Goal: Task Accomplishment & Management: Use online tool/utility

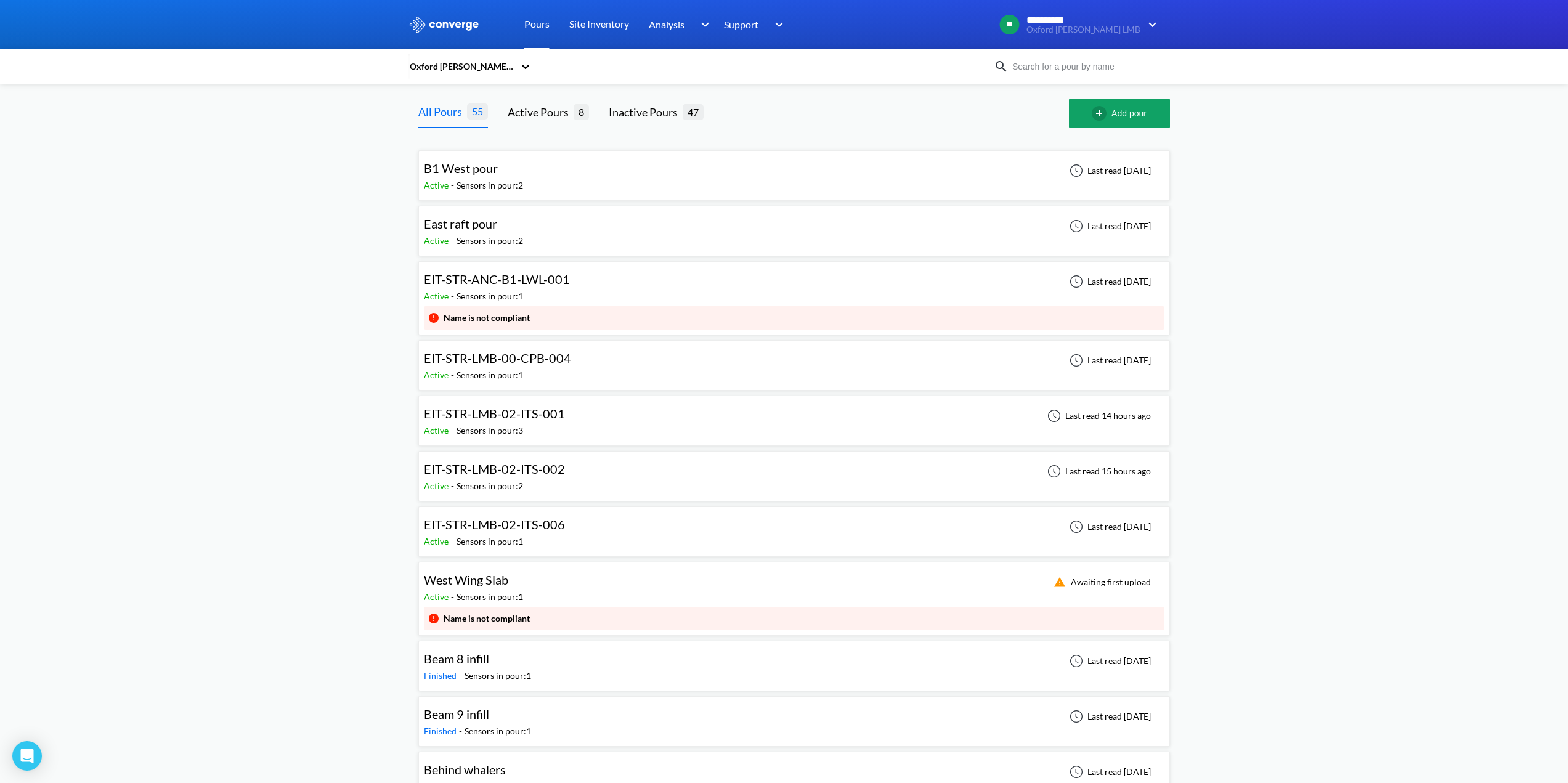
click at [539, 24] on link "Pours" at bounding box center [537, 24] width 25 height 49
click at [527, 70] on icon at bounding box center [525, 66] width 13 height 13
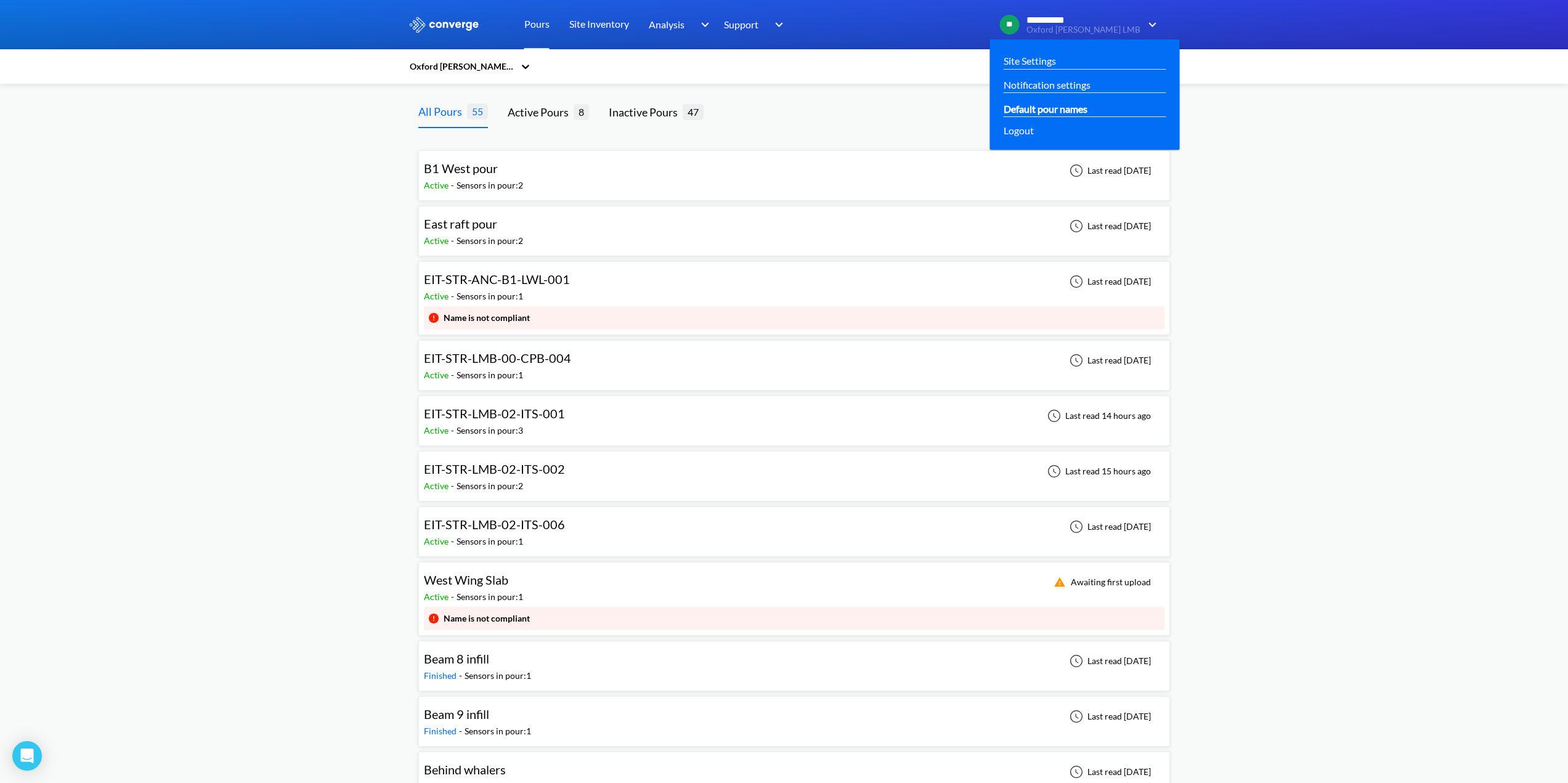
click at [1087, 112] on link "Default pour names" at bounding box center [1046, 109] width 84 height 15
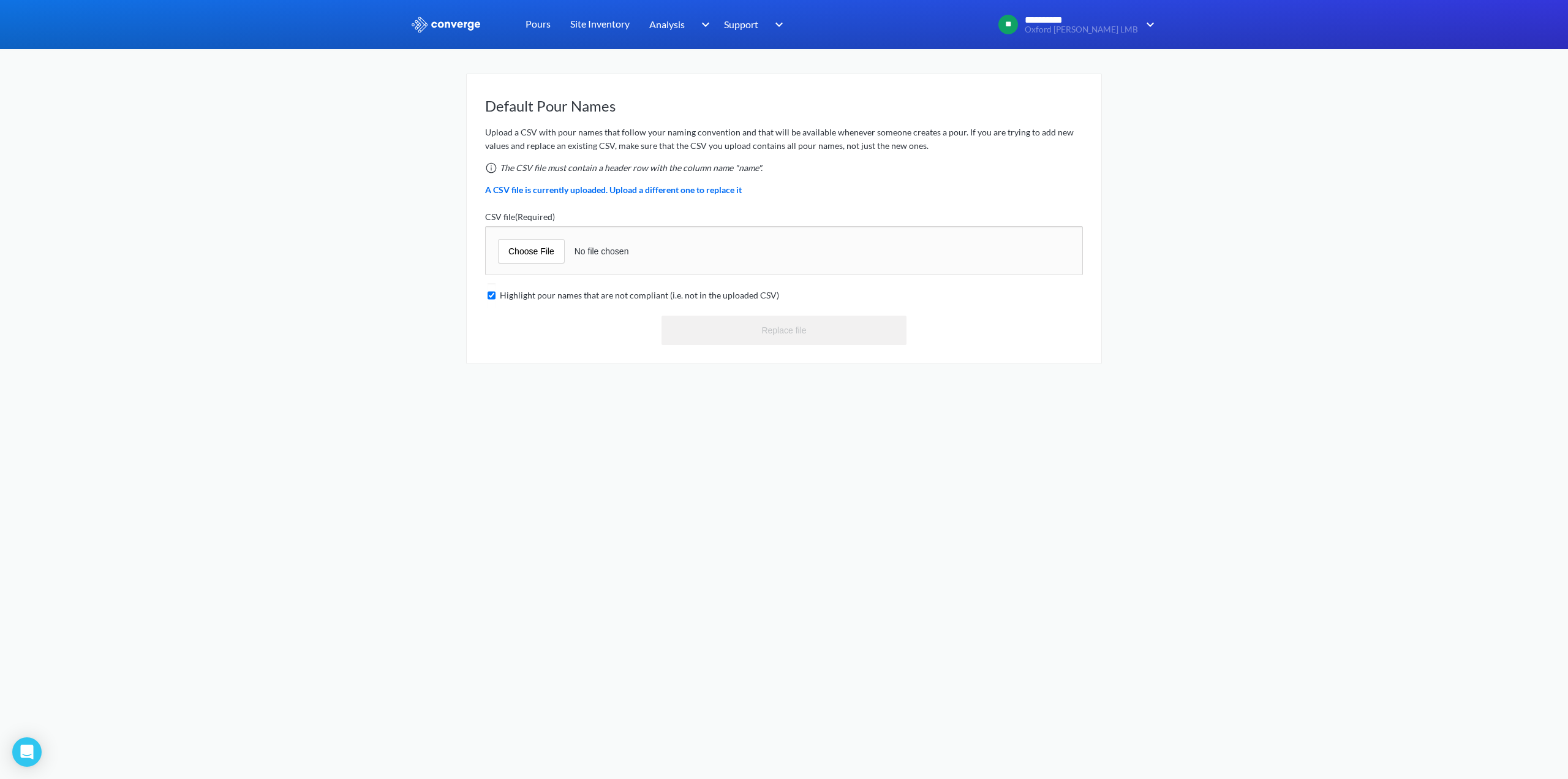
click at [548, 255] on input "file" at bounding box center [784, 250] width 598 height 49
type input "C:\fakepath\LMB ELEMENT POUR REFERENCES.csv"
click at [795, 329] on button "Replace file" at bounding box center [784, 330] width 245 height 30
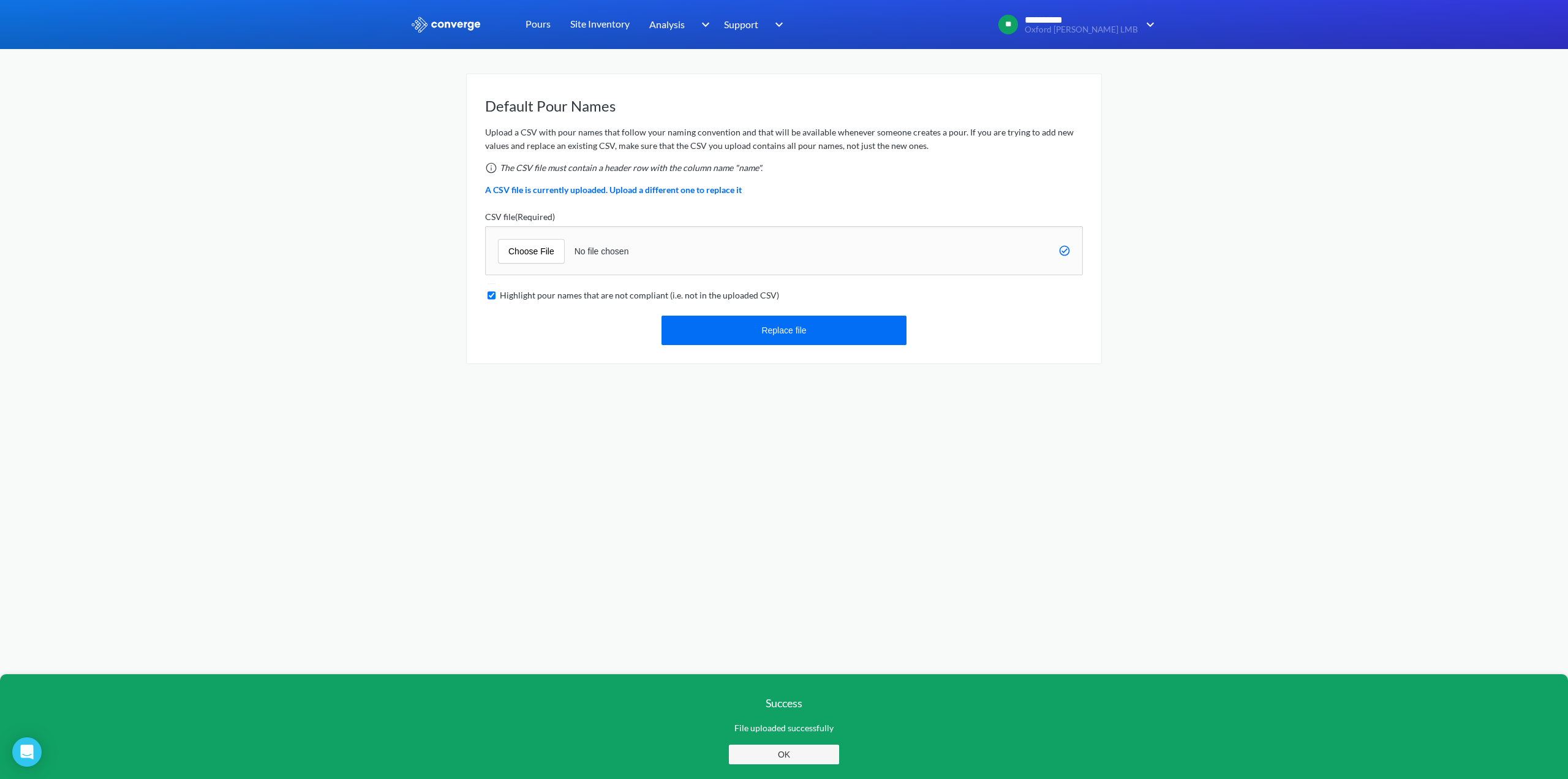
click at [782, 759] on button "OK" at bounding box center [784, 755] width 111 height 20
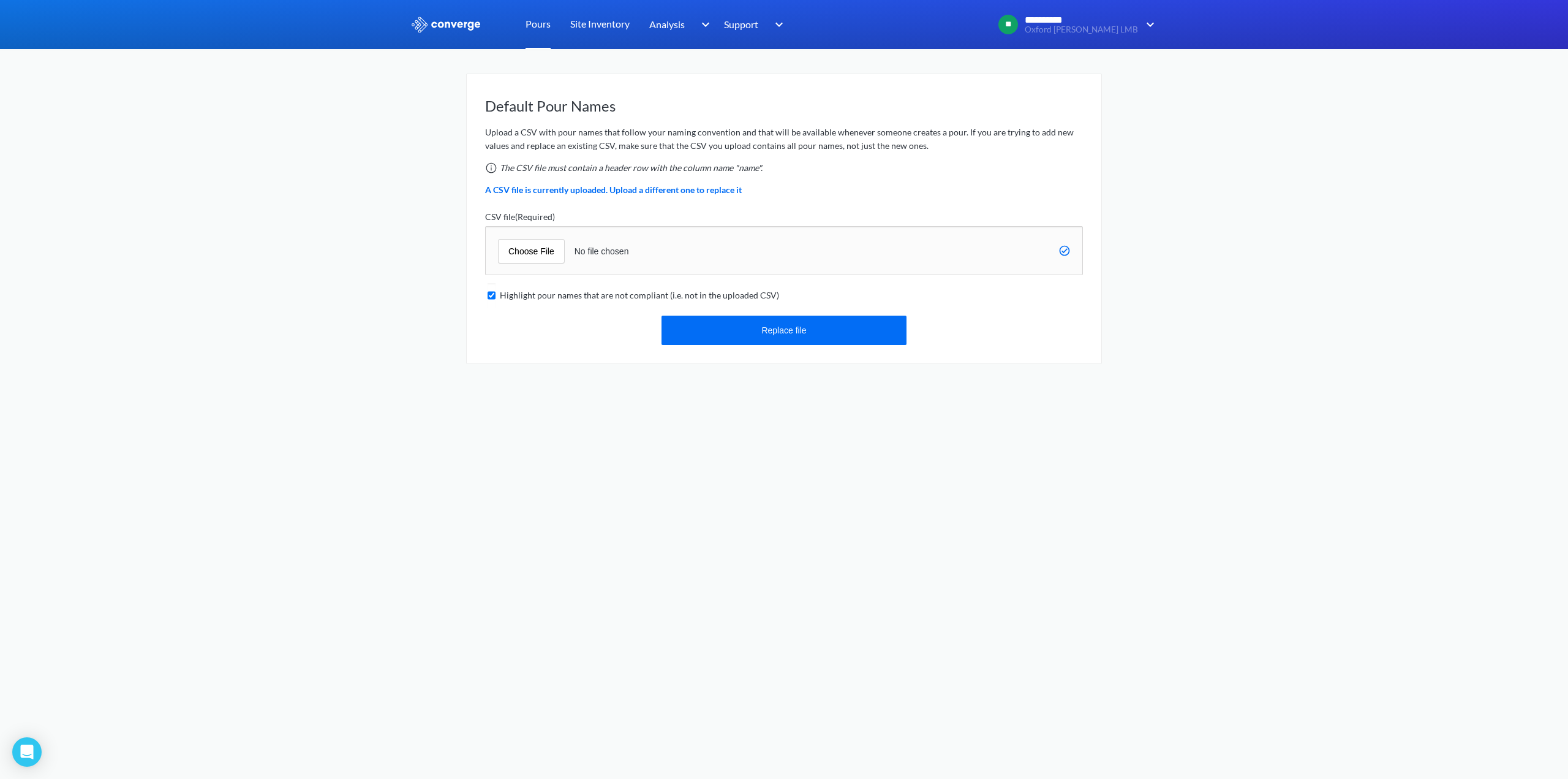
click at [536, 19] on link "Pours" at bounding box center [538, 24] width 25 height 49
